Goal: Information Seeking & Learning: Learn about a topic

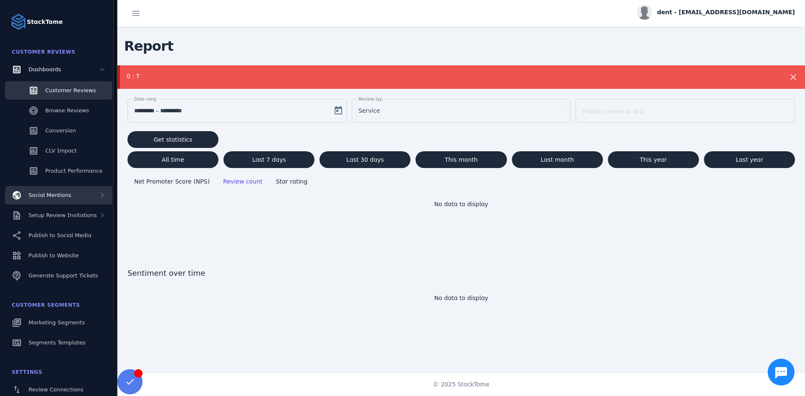
scroll to position [92, 0]
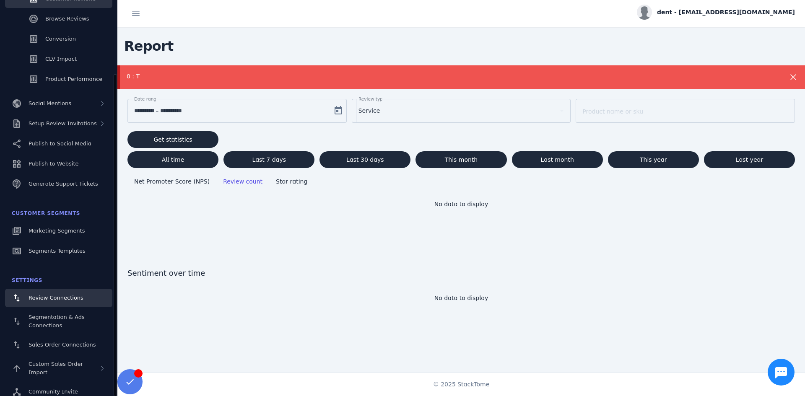
click at [49, 300] on span "Review Connections" at bounding box center [56, 298] width 55 height 6
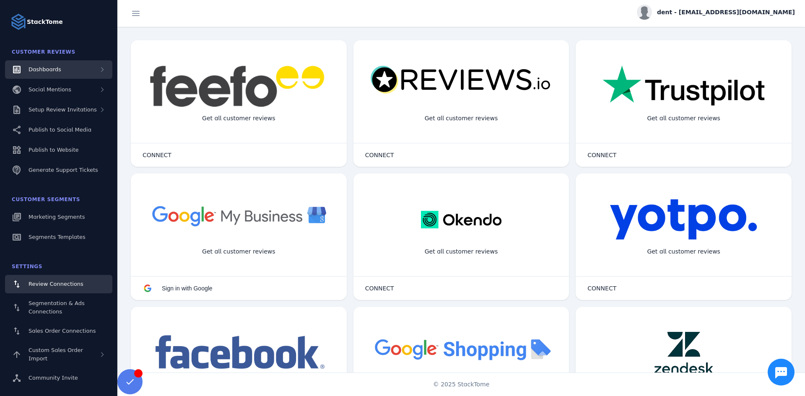
click at [57, 73] on span "Dashboards" at bounding box center [45, 69] width 33 height 6
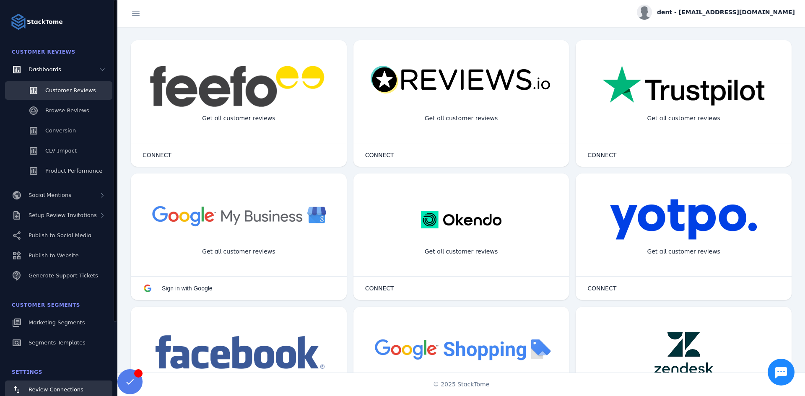
click at [56, 94] on div "Customer Reviews" at bounding box center [70, 90] width 50 height 8
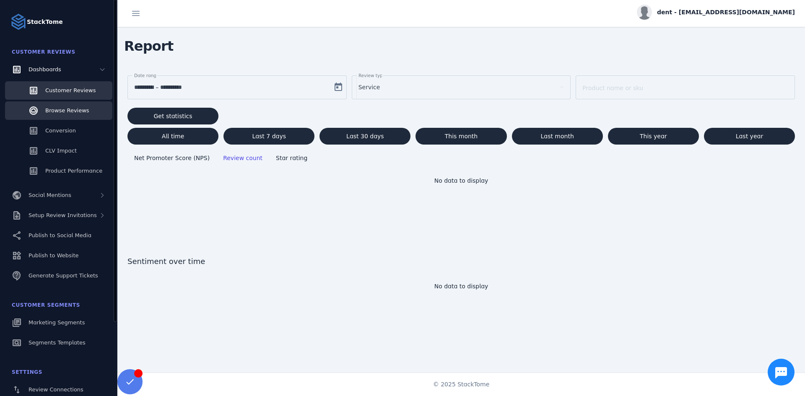
click at [91, 110] on link "Browse Reviews" at bounding box center [58, 111] width 107 height 18
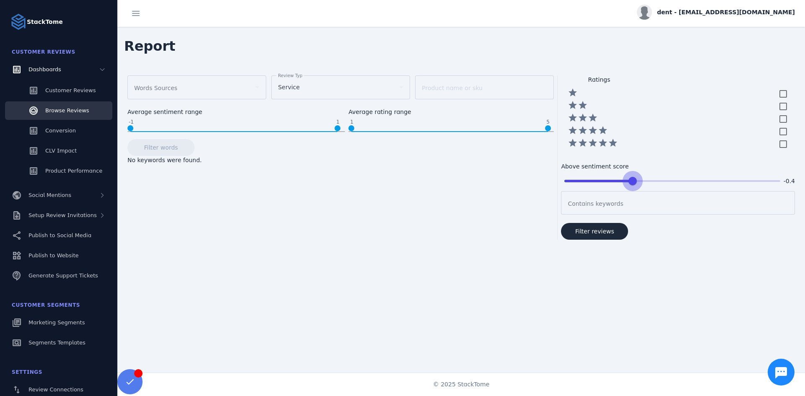
drag, startPoint x: 555, startPoint y: 180, endPoint x: 627, endPoint y: 181, distance: 72.1
click at [627, 181] on input "range" at bounding box center [672, 181] width 233 height 18
drag, startPoint x: 627, startPoint y: 181, endPoint x: 535, endPoint y: 179, distance: 92.3
type input "**"
click at [556, 179] on input "range" at bounding box center [675, 181] width 239 height 18
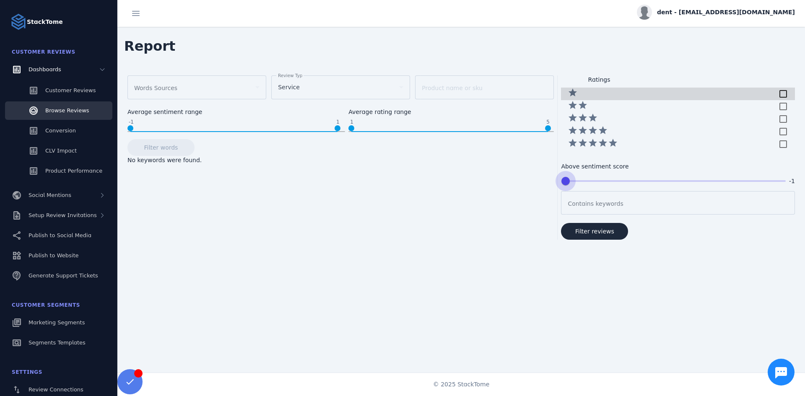
click at [779, 96] on div at bounding box center [783, 94] width 17 height 17
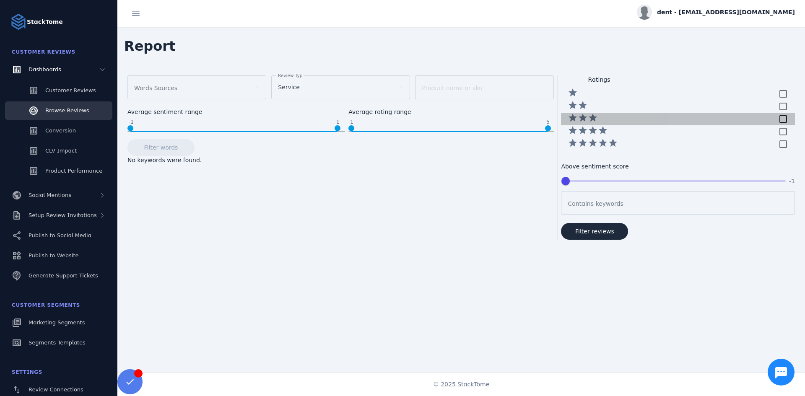
click at [780, 123] on div at bounding box center [783, 119] width 17 height 17
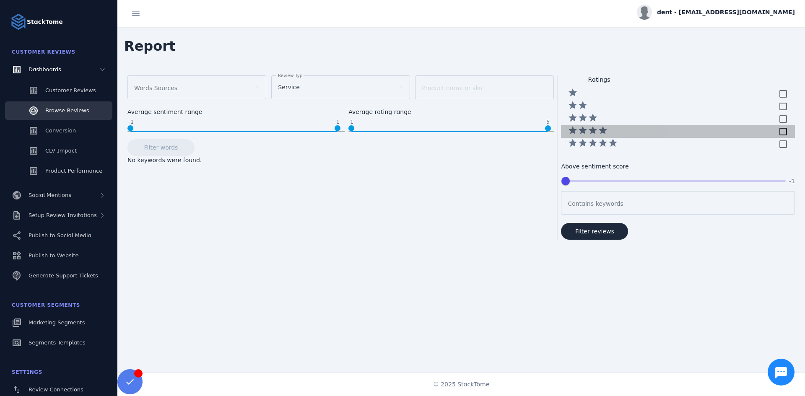
click at [778, 134] on div at bounding box center [783, 131] width 17 height 17
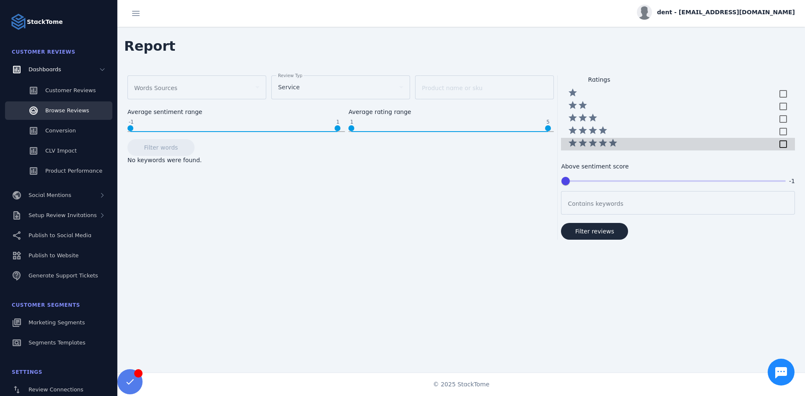
click at [777, 145] on div at bounding box center [783, 144] width 17 height 17
click at [779, 133] on div at bounding box center [783, 131] width 17 height 17
click at [779, 143] on div at bounding box center [783, 144] width 17 height 17
